Goal: Transaction & Acquisition: Purchase product/service

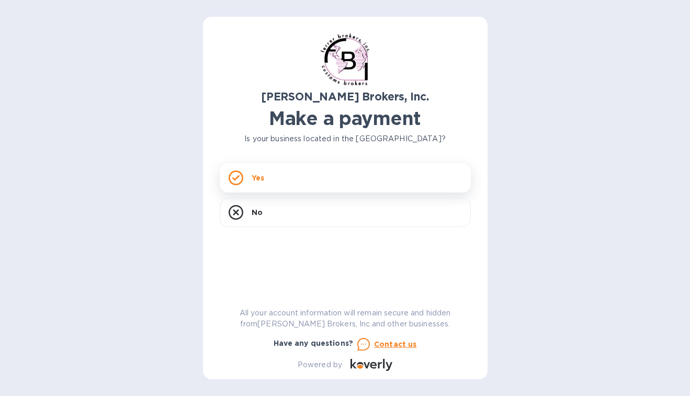
click at [268, 180] on div "Yes" at bounding box center [345, 177] width 251 height 29
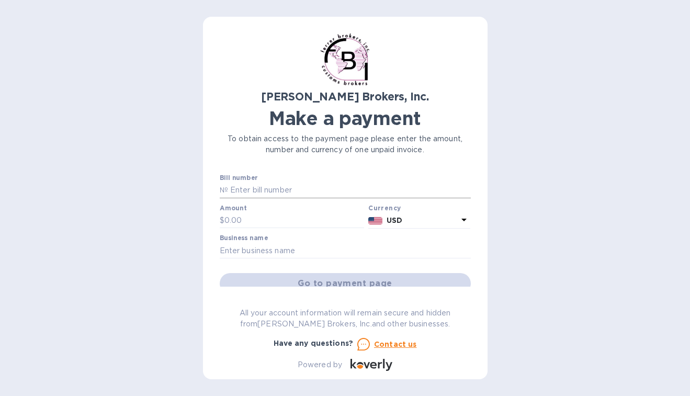
click at [237, 189] on input "text" at bounding box center [349, 190] width 243 height 16
type input "296174"
click at [233, 220] on input "text" at bounding box center [294, 221] width 140 height 16
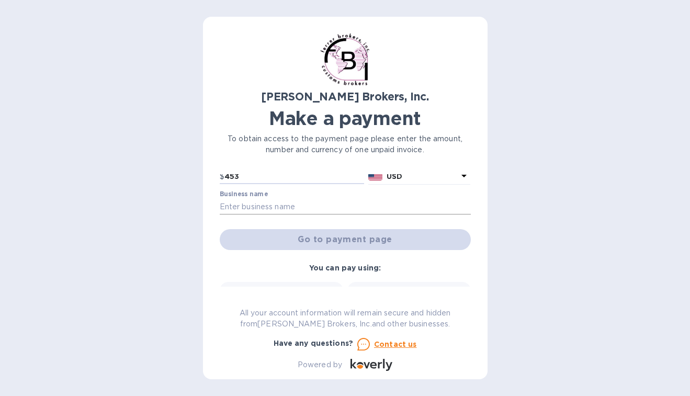
scroll to position [56, 0]
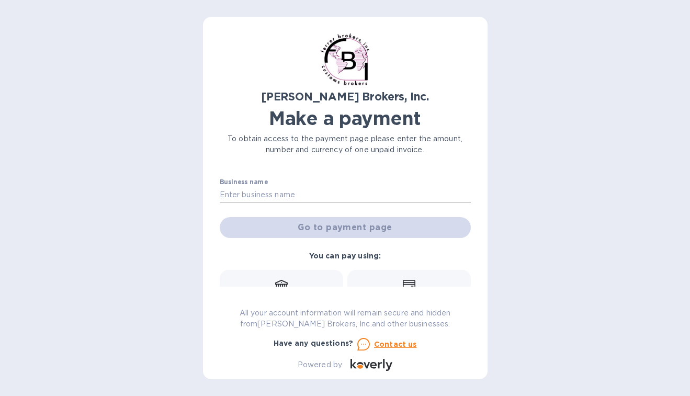
type input "453"
click at [249, 187] on input "text" at bounding box center [345, 195] width 251 height 16
type input "FINAL POINT TRADING"
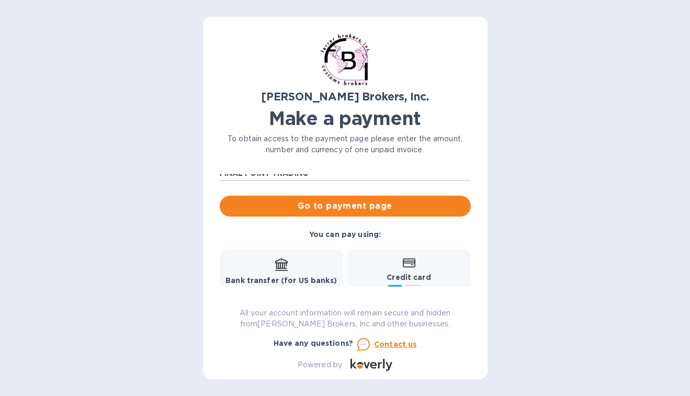
scroll to position [67, 0]
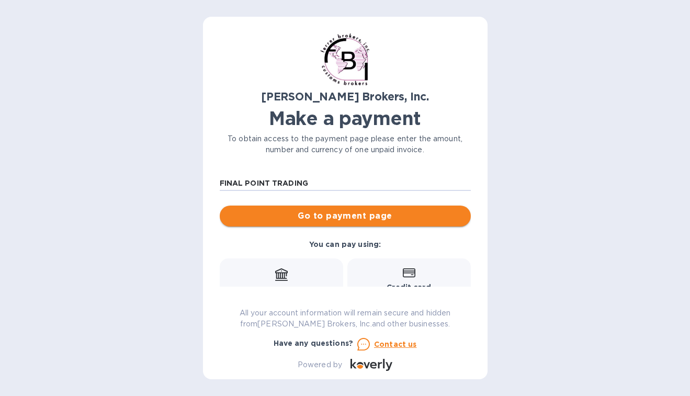
click at [331, 212] on span "Go to payment page" at bounding box center [345, 216] width 234 height 13
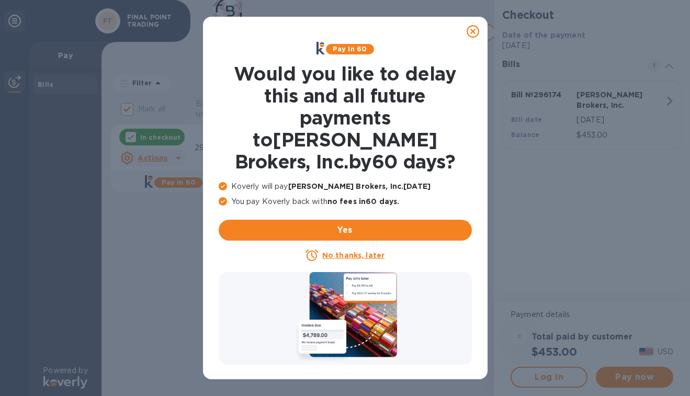
click at [352, 251] on u "No thanks, later" at bounding box center [353, 255] width 62 height 8
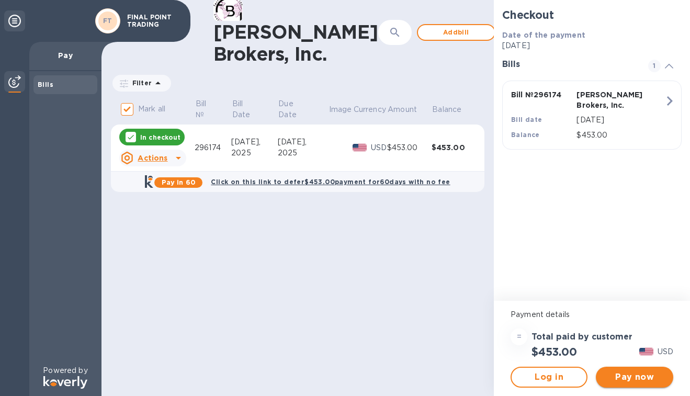
click at [627, 383] on button "Pay now" at bounding box center [633, 376] width 77 height 21
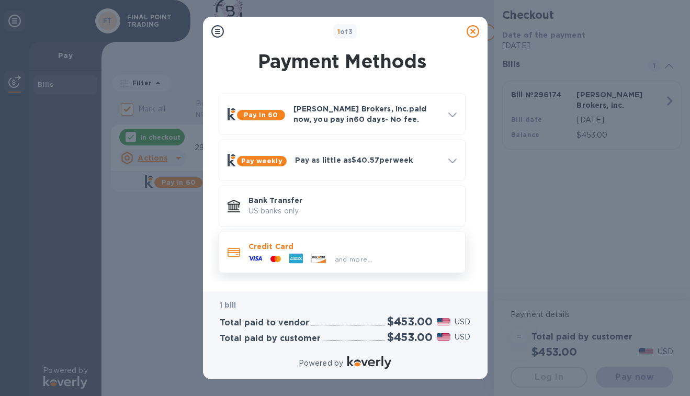
click at [433, 239] on div "Credit Card and more..." at bounding box center [352, 252] width 216 height 30
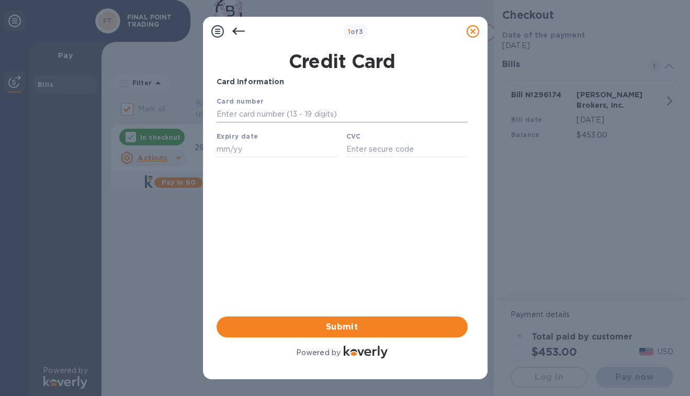
click at [270, 113] on input "text" at bounding box center [341, 115] width 251 height 16
type input "[CREDIT_CARD_NUMBER]"
click at [226, 149] on input "text" at bounding box center [276, 149] width 121 height 16
type input "07/28"
click at [366, 147] on input "text" at bounding box center [406, 149] width 121 height 16
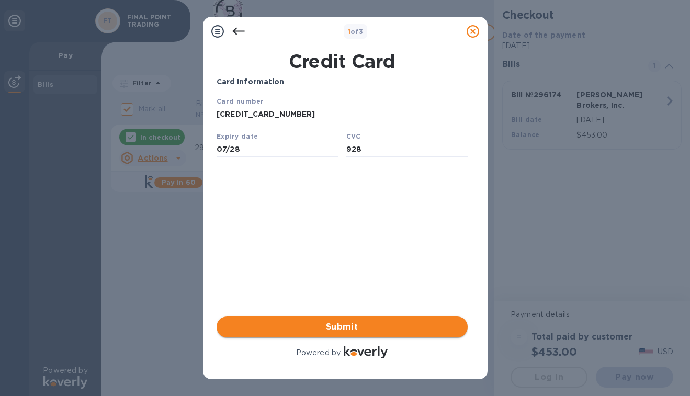
type input "928"
click at [353, 326] on span "Submit" at bounding box center [342, 326] width 234 height 13
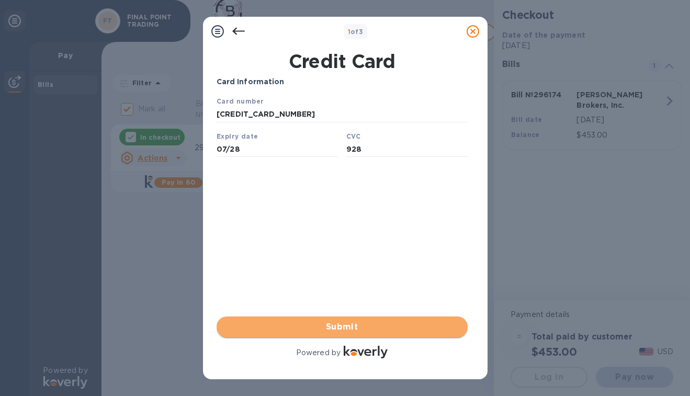
click at [353, 326] on span "Submit" at bounding box center [342, 326] width 234 height 13
